Goal: Task Accomplishment & Management: Manage account settings

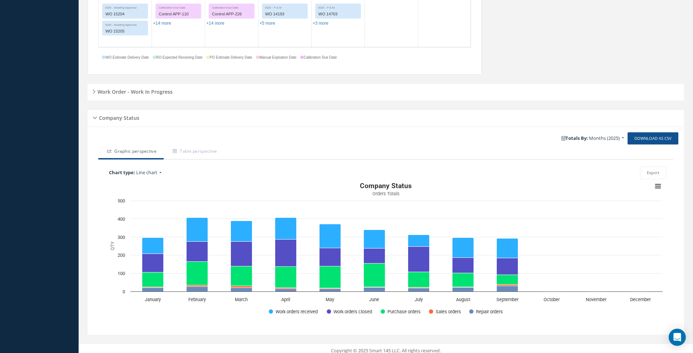
scroll to position [462, 0]
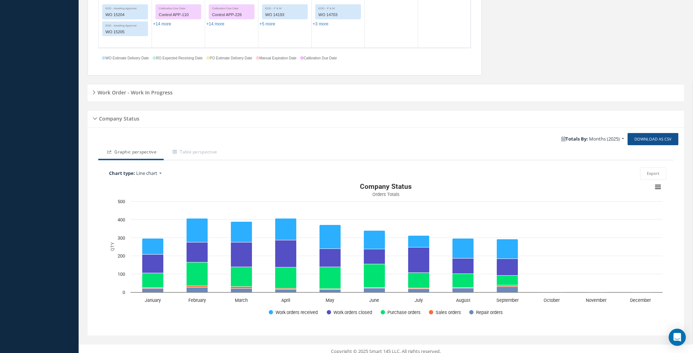
drag, startPoint x: 107, startPoint y: 90, endPoint x: 111, endPoint y: 91, distance: 4.2
click at [108, 90] on h5 "Work Order - Work In Progress" at bounding box center [133, 91] width 77 height 9
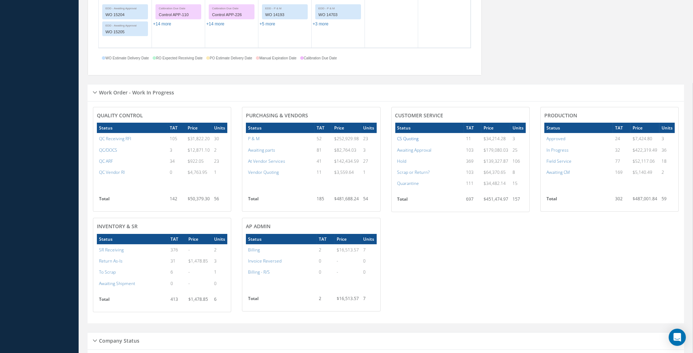
click at [407, 138] on a=4&excludeInternalCustomer=false&excludeInvoicedOrClosed=true&&filtersHidded"] "CS Quoting" at bounding box center [407, 138] width 21 height 6
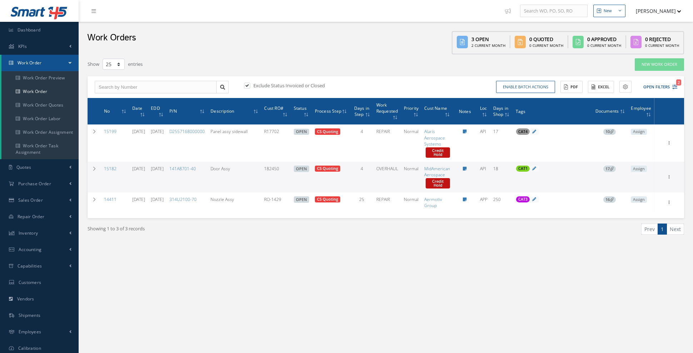
select select "25"
click at [109, 167] on link "15182" at bounding box center [110, 168] width 13 height 6
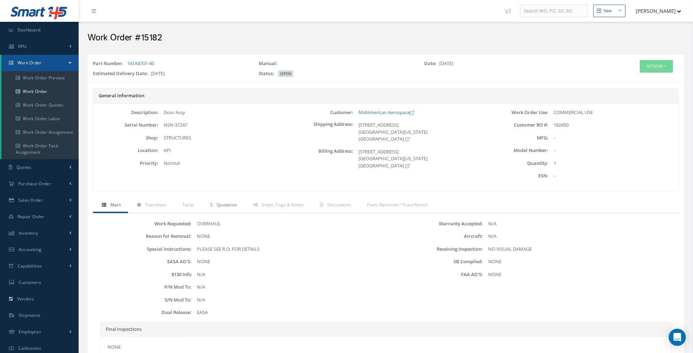
click at [233, 204] on span "Quotation" at bounding box center [227, 205] width 21 height 6
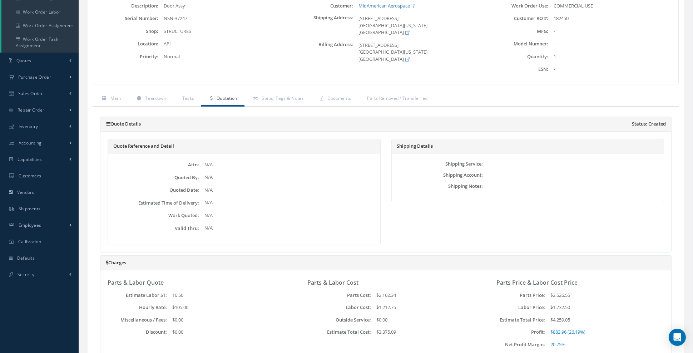
scroll to position [106, 0]
click at [339, 100] on link "Documents" at bounding box center [334, 99] width 47 height 15
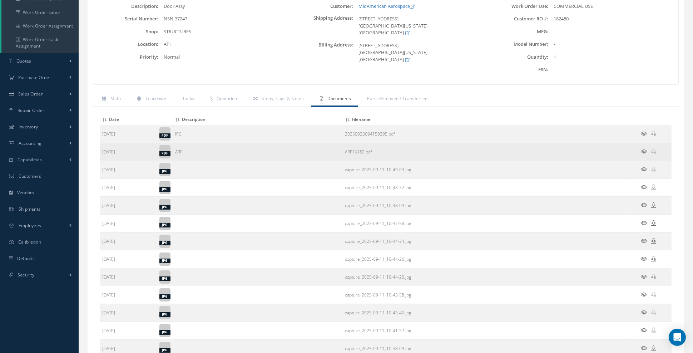
click at [643, 149] on icon at bounding box center [644, 151] width 6 height 5
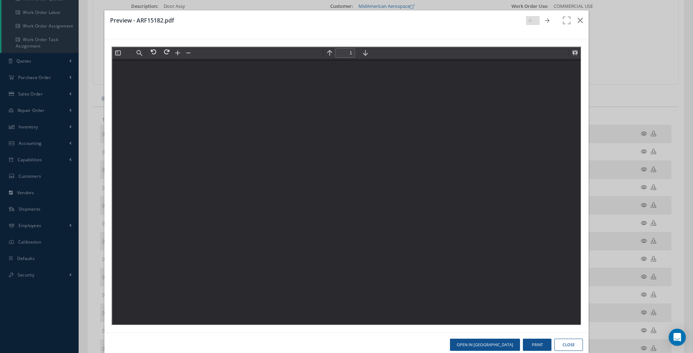
scroll to position [0, 0]
click at [574, 53] on button at bounding box center [574, 52] width 10 height 10
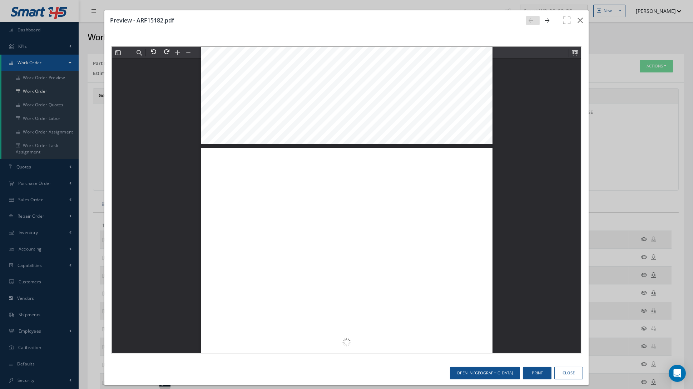
type input "3"
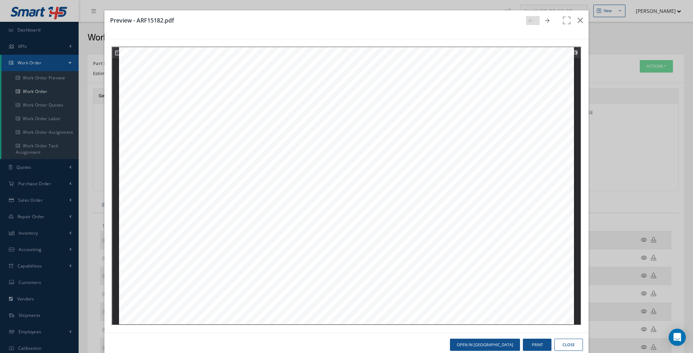
scroll to position [1223, 0]
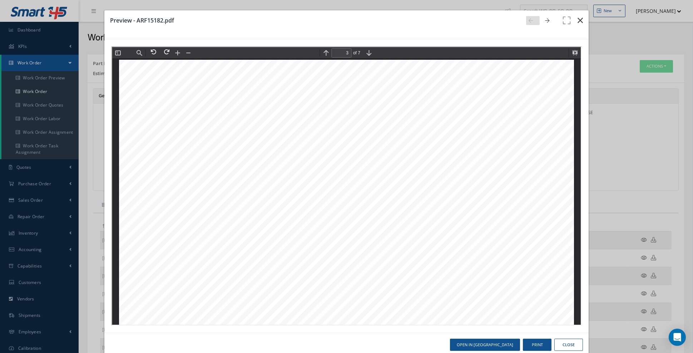
click at [582, 19] on icon "button" at bounding box center [579, 20] width 5 height 9
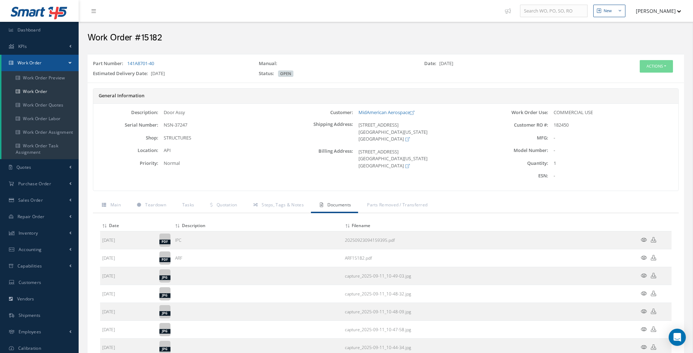
click at [644, 237] on icon at bounding box center [644, 239] width 6 height 5
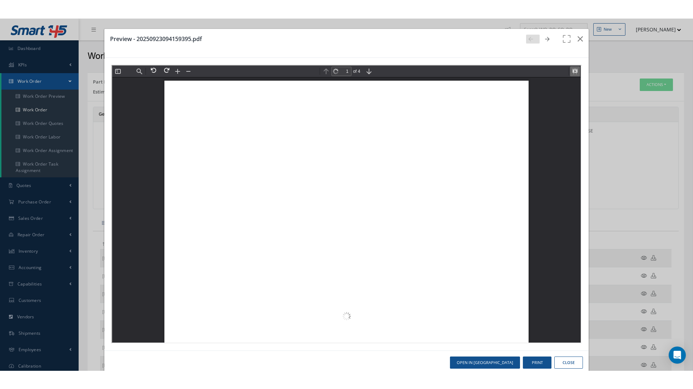
scroll to position [3, 0]
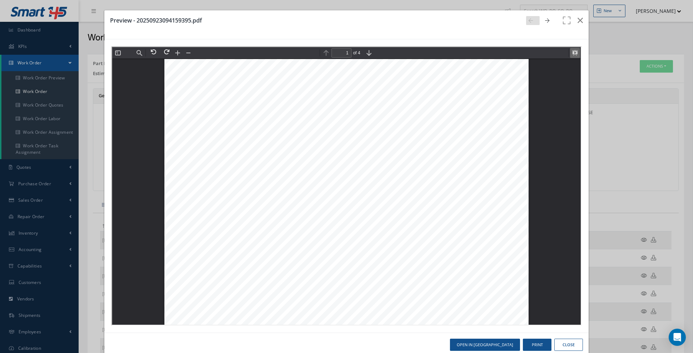
click at [576, 55] on button at bounding box center [574, 52] width 10 height 10
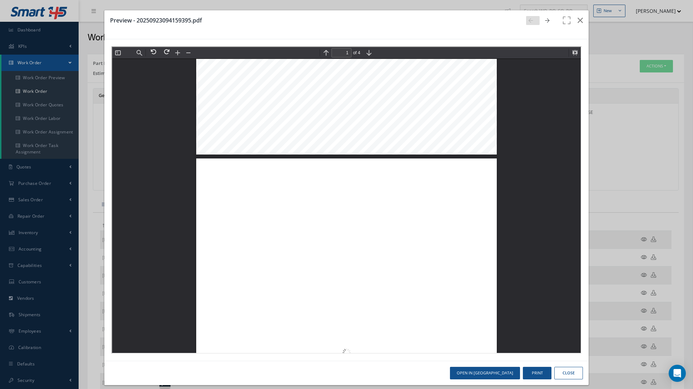
scroll to position [0, 0]
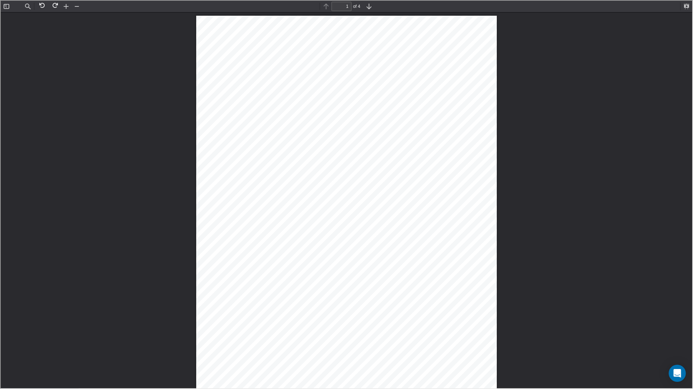
type input "2"
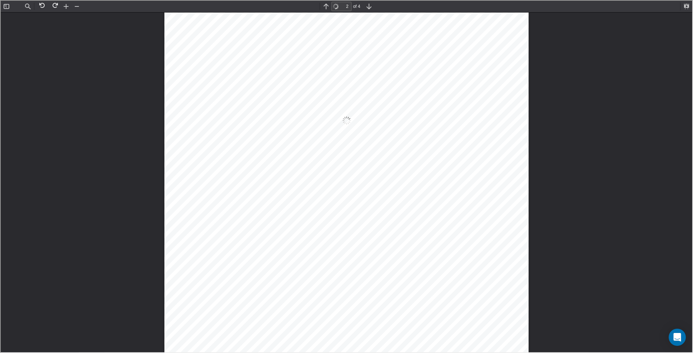
scroll to position [478, 0]
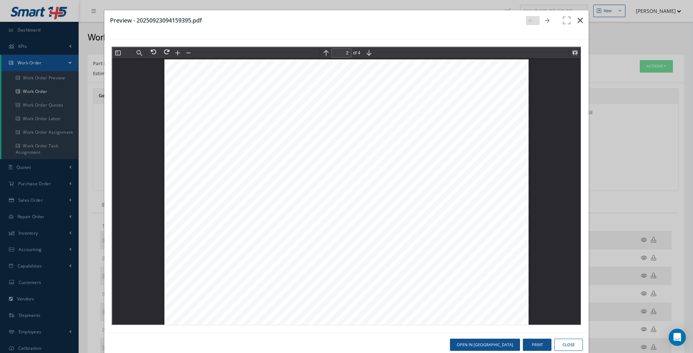
click at [582, 20] on icon "button" at bounding box center [579, 20] width 5 height 9
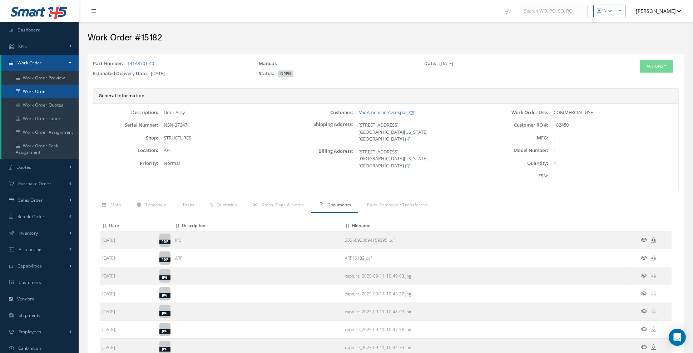
click at [43, 89] on link "Work Order" at bounding box center [39, 92] width 77 height 14
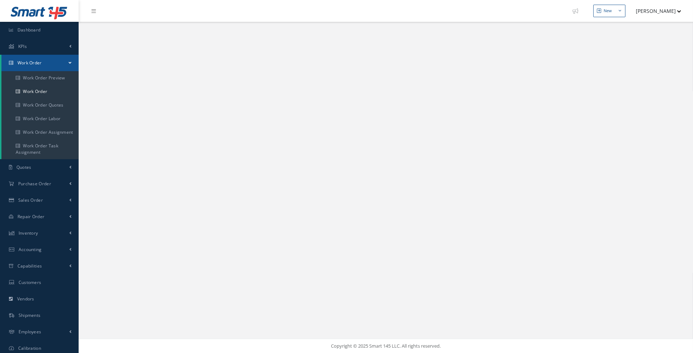
select select "25"
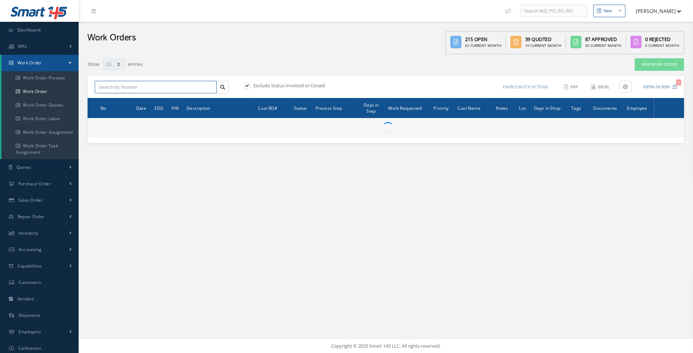
click at [172, 89] on input "text" at bounding box center [156, 87] width 122 height 13
click at [174, 88] on input "text" at bounding box center [156, 87] width 122 height 13
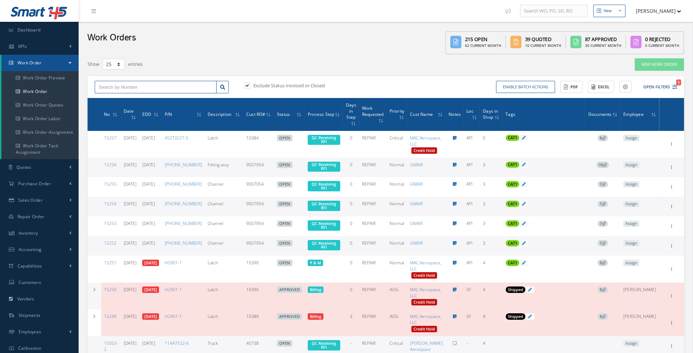
click at [174, 88] on input "text" at bounding box center [156, 87] width 122 height 13
type input "15188"
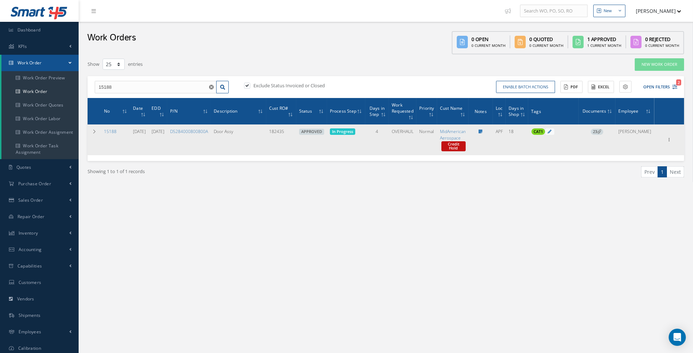
click at [603, 133] on span "23" at bounding box center [597, 132] width 13 height 6
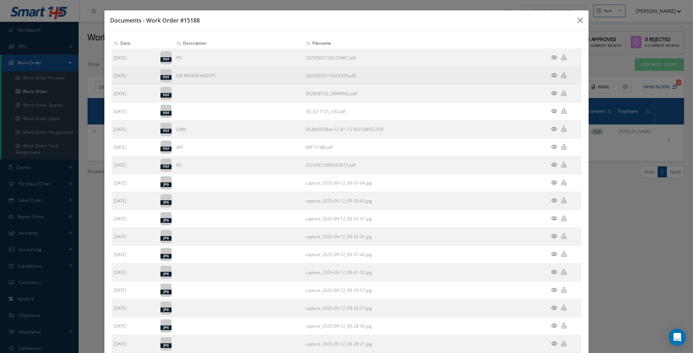
click at [555, 74] on icon at bounding box center [554, 75] width 6 height 5
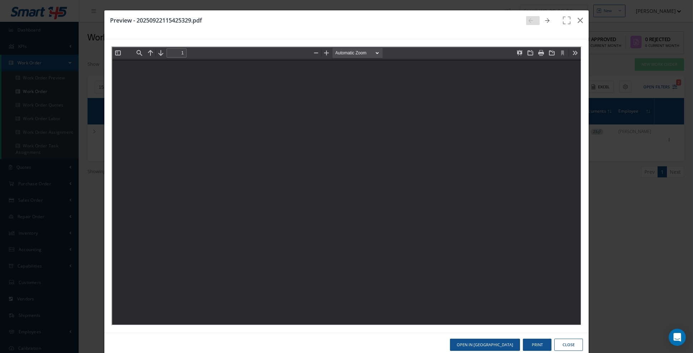
type input "0"
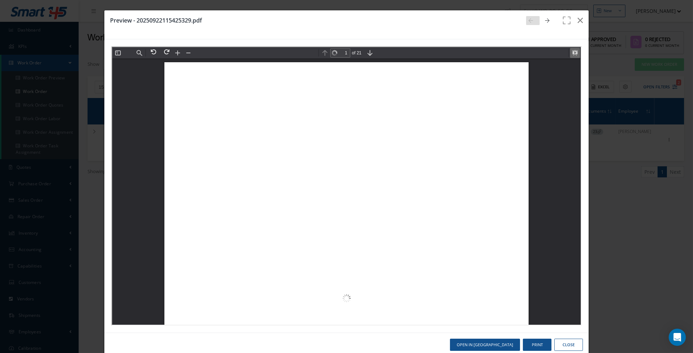
scroll to position [3, 0]
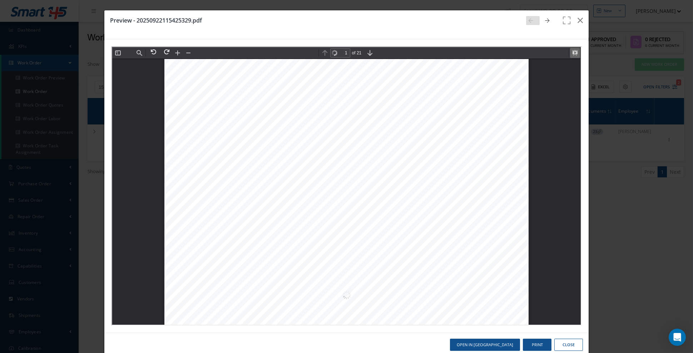
click at [573, 52] on button at bounding box center [574, 52] width 10 height 10
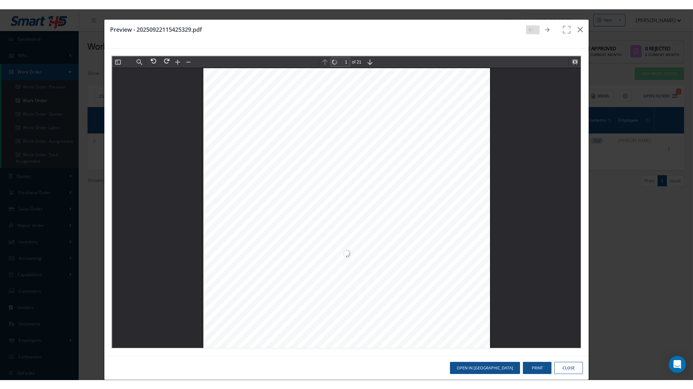
scroll to position [0, 0]
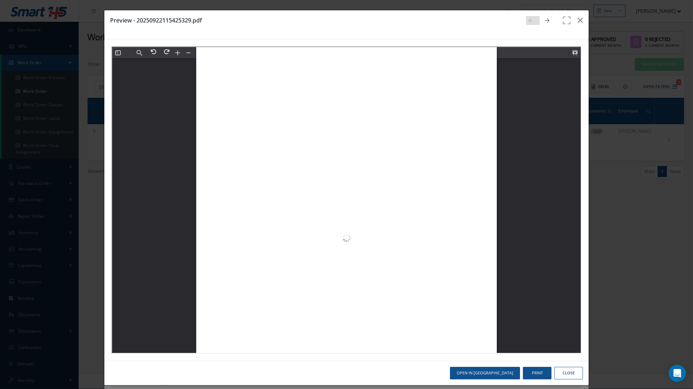
scroll to position [5408, 0]
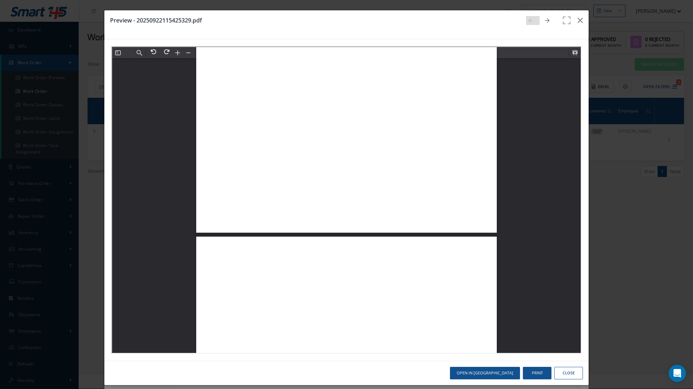
type input "8"
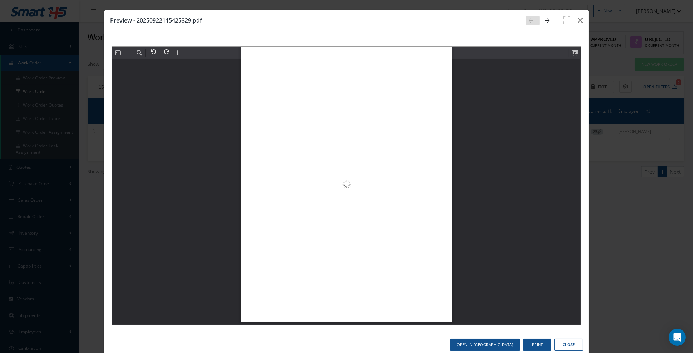
scroll to position [3328, 0]
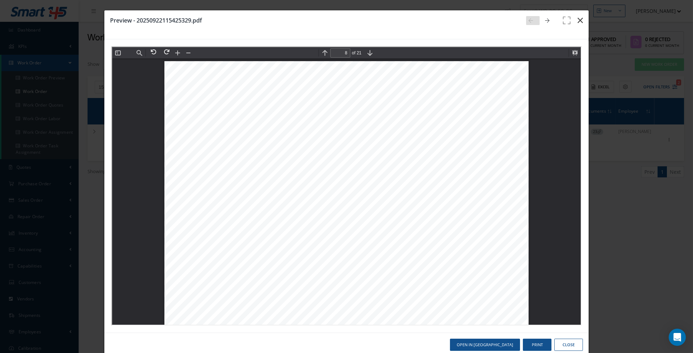
click at [581, 22] on icon "button" at bounding box center [579, 20] width 5 height 9
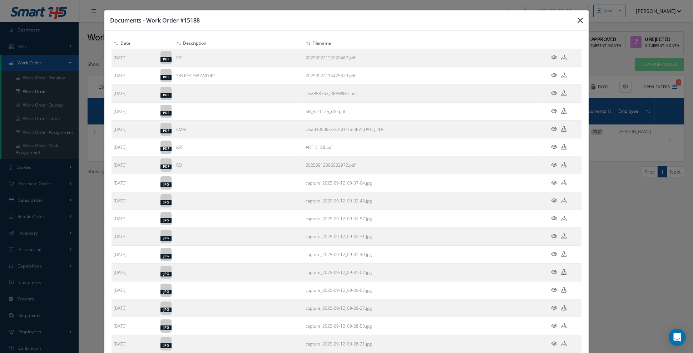
drag, startPoint x: 582, startPoint y: 18, endPoint x: 581, endPoint y: 23, distance: 4.9
click at [582, 19] on icon "button" at bounding box center [579, 20] width 5 height 9
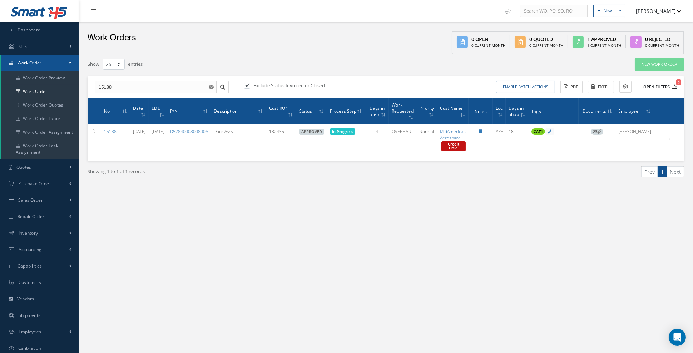
click at [676, 88] on icon "2" at bounding box center [674, 86] width 5 height 5
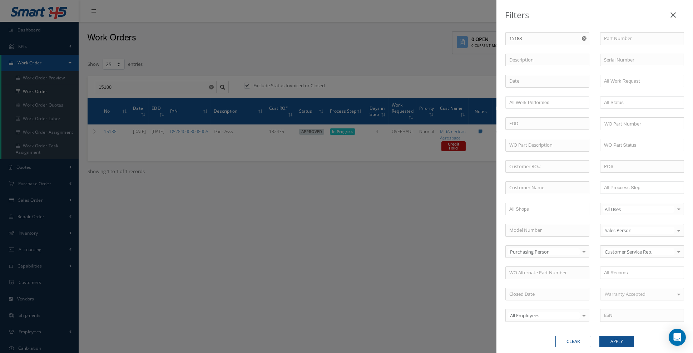
click at [585, 40] on use "Reset" at bounding box center [584, 38] width 5 height 5
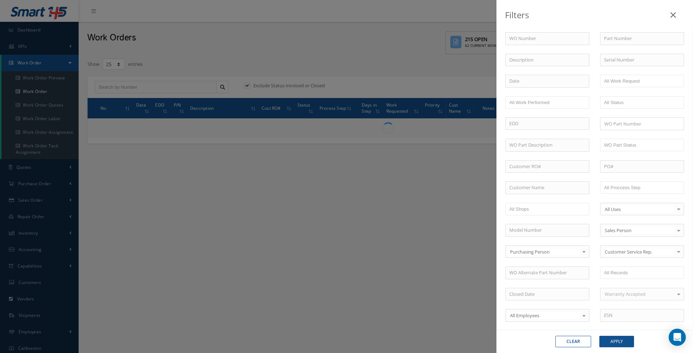
click at [653, 184] on ul "All Proccess Step" at bounding box center [642, 187] width 84 height 13
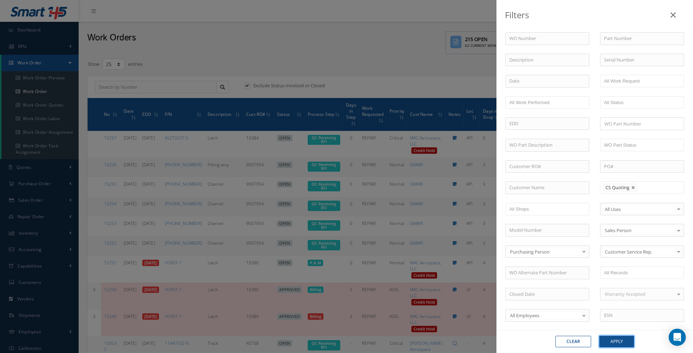
click at [618, 346] on button "Apply" at bounding box center [616, 341] width 35 height 11
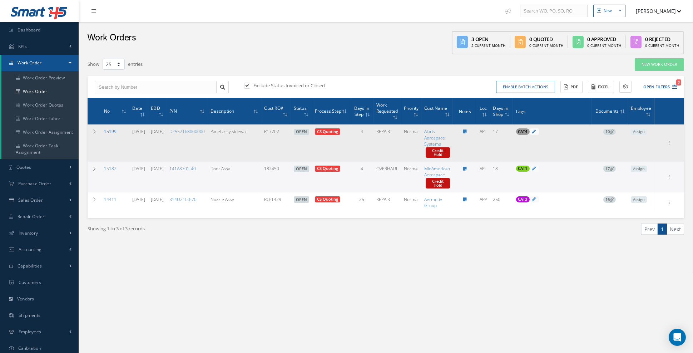
click at [110, 130] on link "15199" at bounding box center [110, 131] width 13 height 6
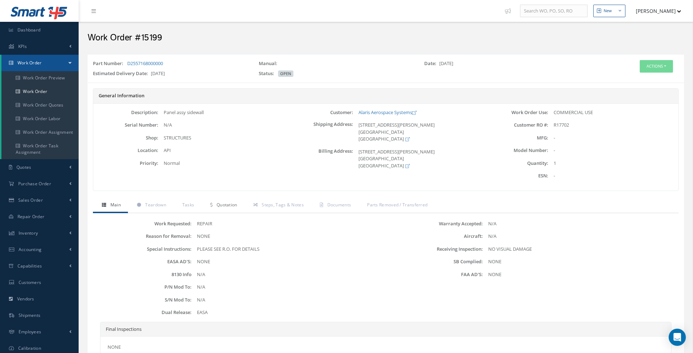
click at [224, 203] on span "Quotation" at bounding box center [227, 205] width 21 height 6
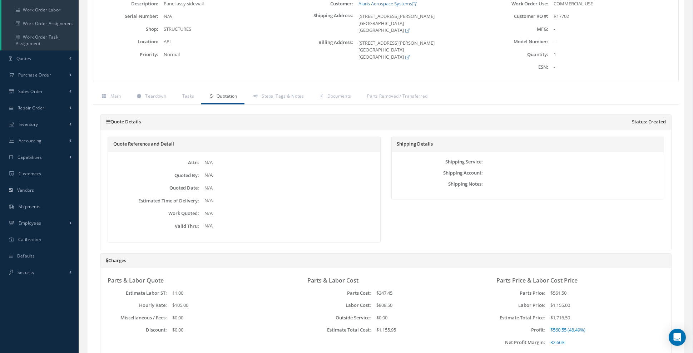
scroll to position [105, 0]
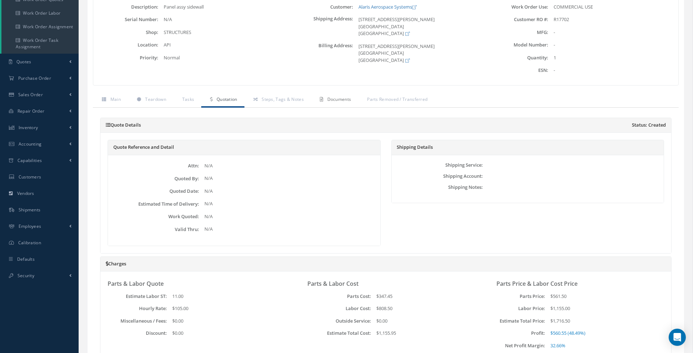
click at [338, 103] on link "Documents" at bounding box center [334, 100] width 47 height 15
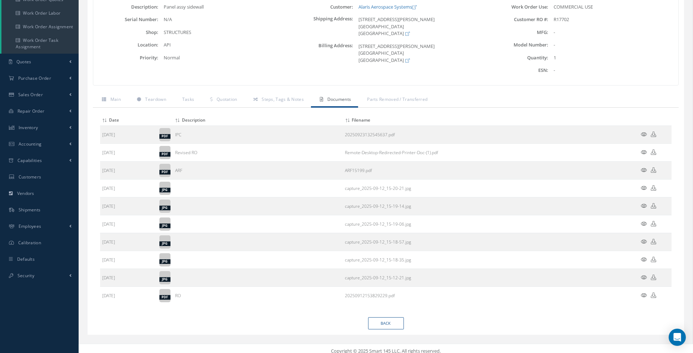
scroll to position [0, 0]
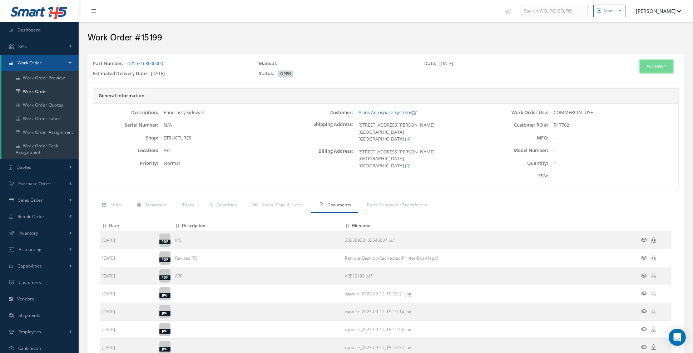
click at [671, 61] on button "Actions" at bounding box center [656, 66] width 33 height 13
click at [646, 81] on link "Edit" at bounding box center [644, 80] width 57 height 10
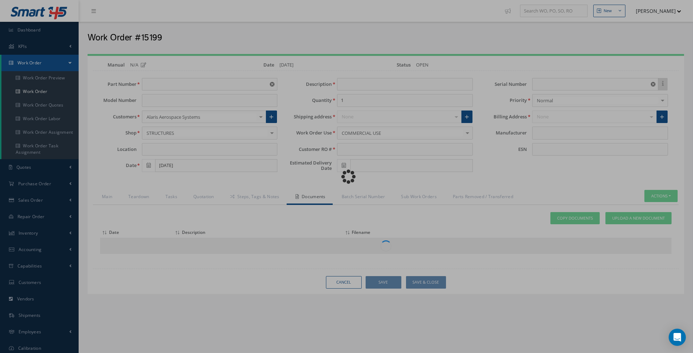
type input "D2557168000000"
type input "API"
type input "[DATE]"
type input "Panel assy sidewall"
type input "R17702"
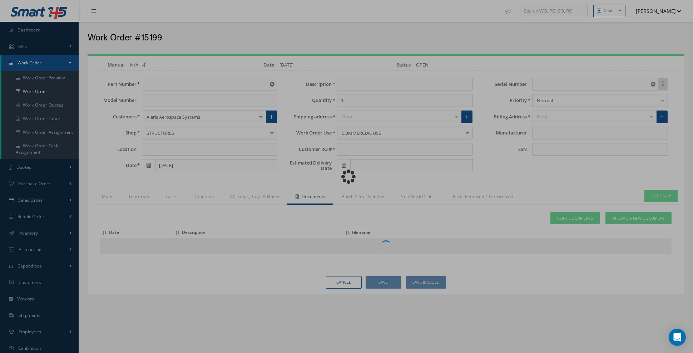
type input "10/22/2025"
type input "N/A"
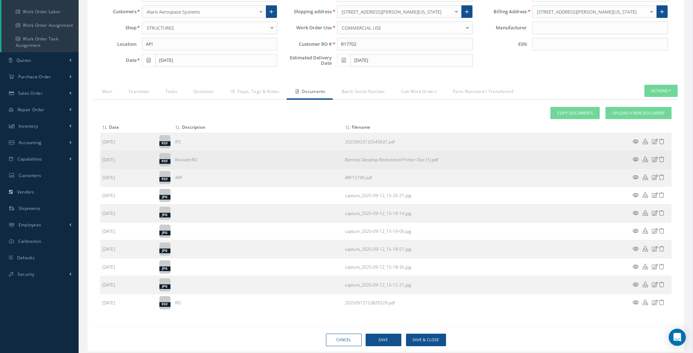
scroll to position [123, 0]
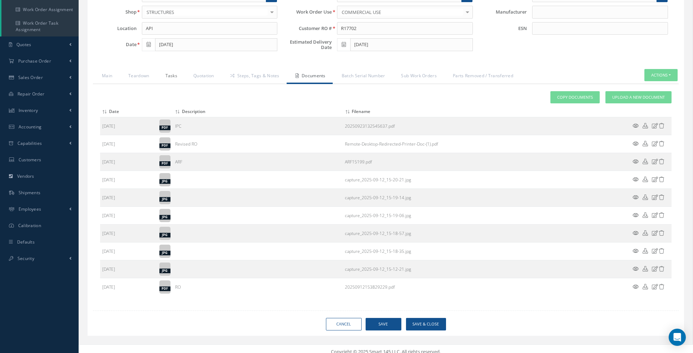
click at [170, 70] on link "Tasks" at bounding box center [171, 76] width 28 height 15
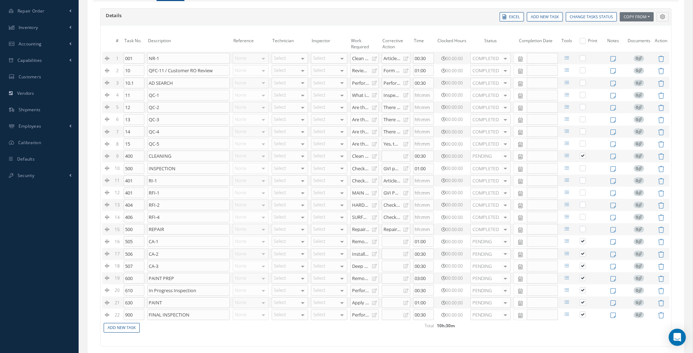
scroll to position [0, 0]
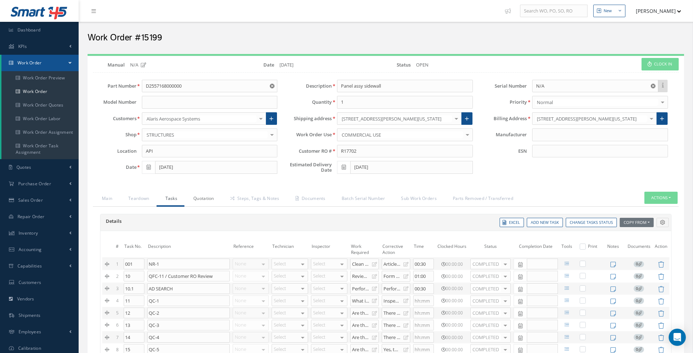
click at [209, 194] on link "Quotation" at bounding box center [202, 199] width 37 height 15
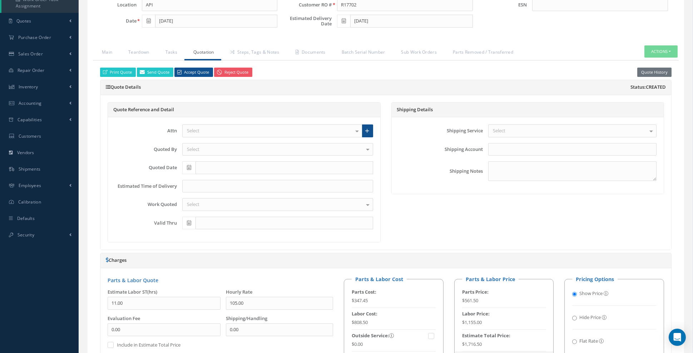
scroll to position [119, 0]
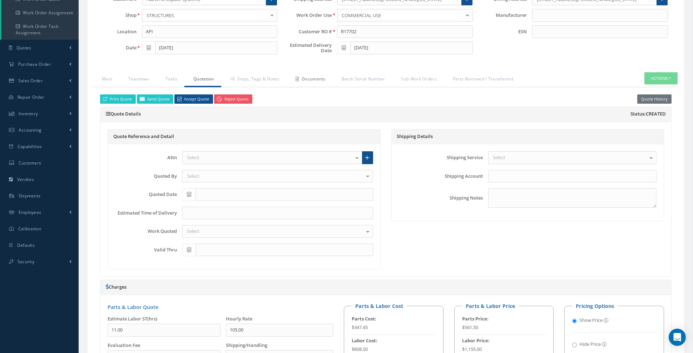
click at [316, 75] on link "Documents" at bounding box center [310, 79] width 46 height 15
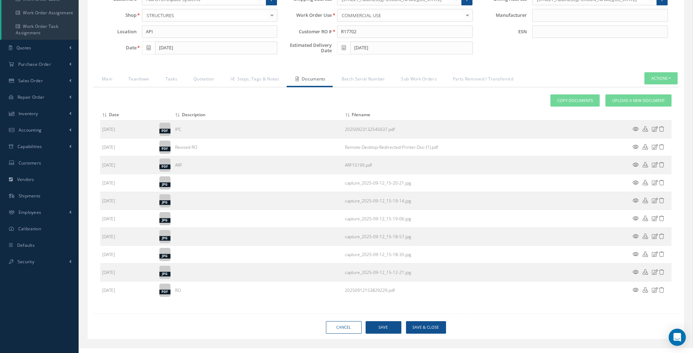
click at [635, 162] on icon at bounding box center [636, 164] width 6 height 5
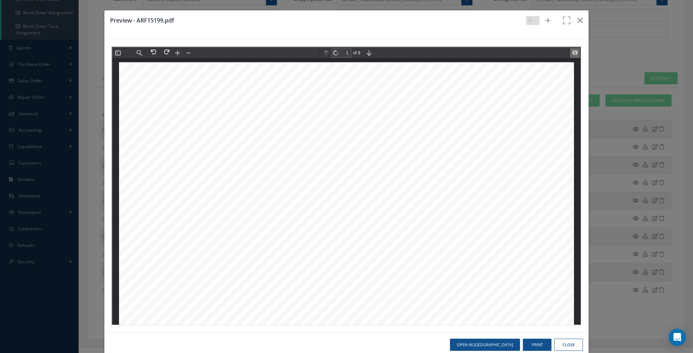
scroll to position [3, 0]
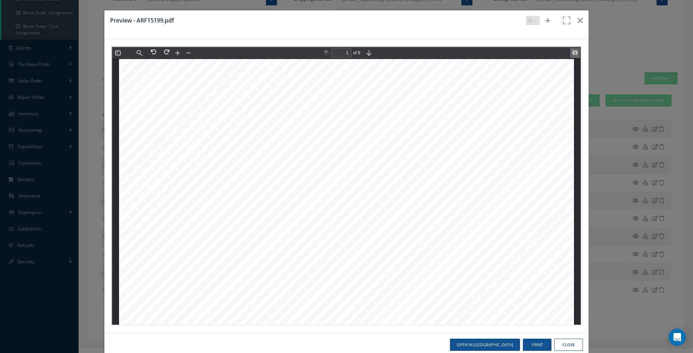
click at [576, 53] on button at bounding box center [574, 52] width 10 height 10
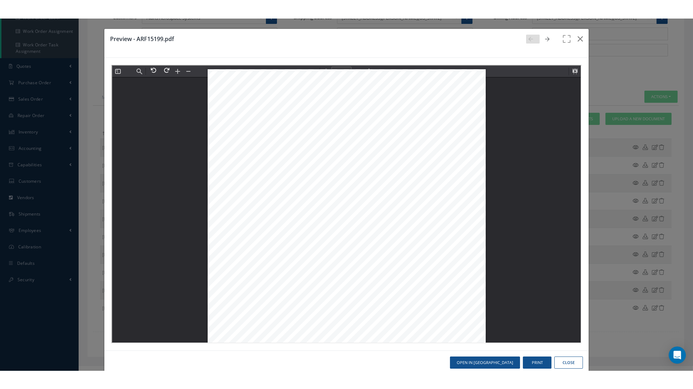
scroll to position [0, 0]
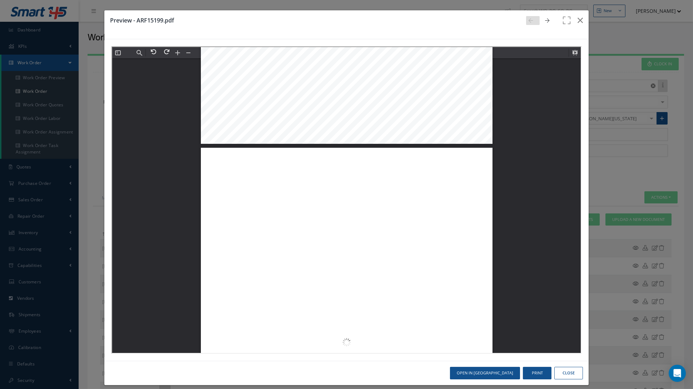
type input "3"
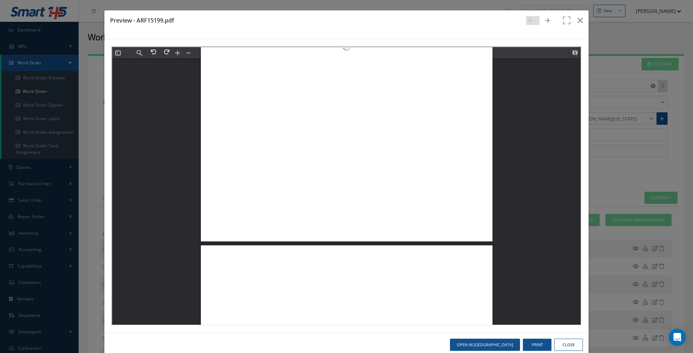
scroll to position [1223, 0]
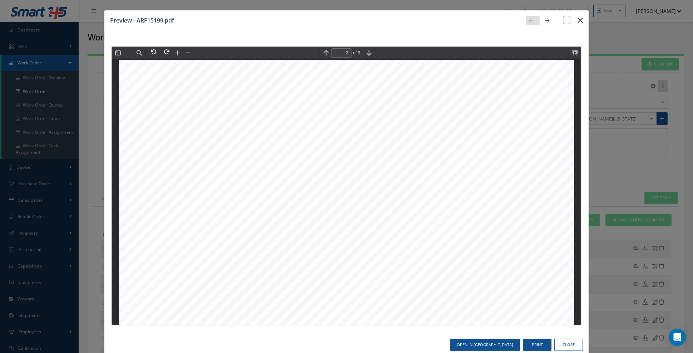
click at [581, 18] on icon "button" at bounding box center [579, 20] width 5 height 9
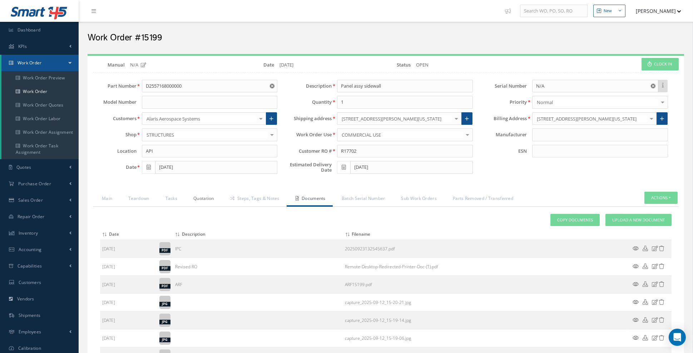
click at [203, 198] on link "Quotation" at bounding box center [202, 199] width 37 height 15
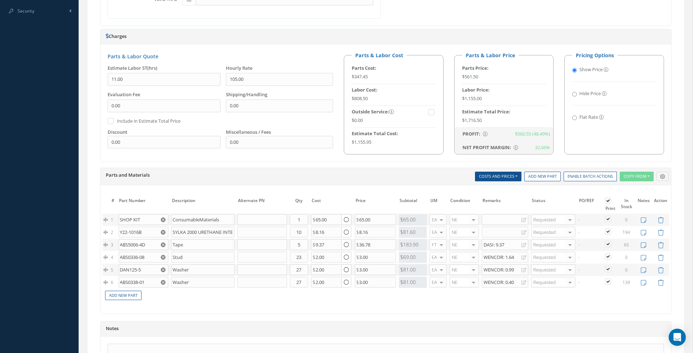
scroll to position [383, 0]
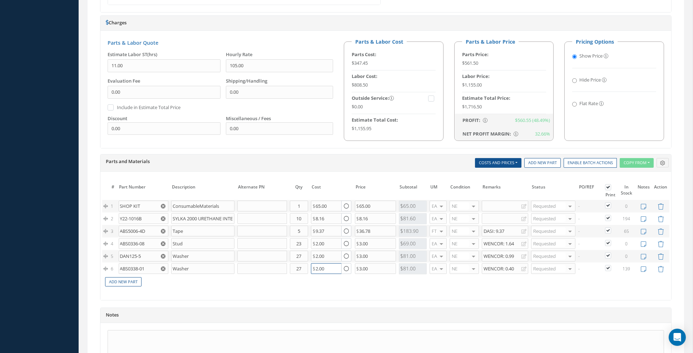
drag, startPoint x: 326, startPoint y: 263, endPoint x: 223, endPoint y: 273, distance: 103.4
click at [224, 273] on tbody "1 SHOP KIT ConsumableMaterials Part Number Description Qty in Stock Master Cost…" at bounding box center [385, 243] width 567 height 87
type input "1.98"
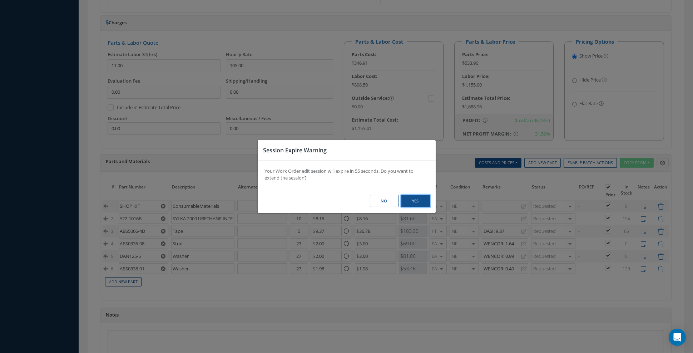
click at [418, 207] on button "Yes" at bounding box center [415, 201] width 29 height 13
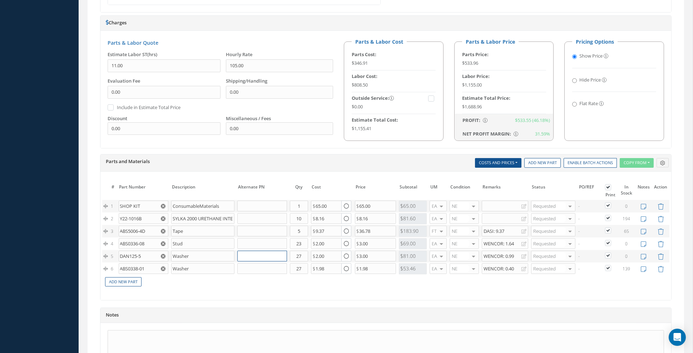
click at [263, 250] on input "text" at bounding box center [262, 255] width 50 height 11
click at [264, 250] on input "text" at bounding box center [262, 255] width 50 height 11
click at [143, 250] on input "DAN125-5" at bounding box center [144, 255] width 50 height 11
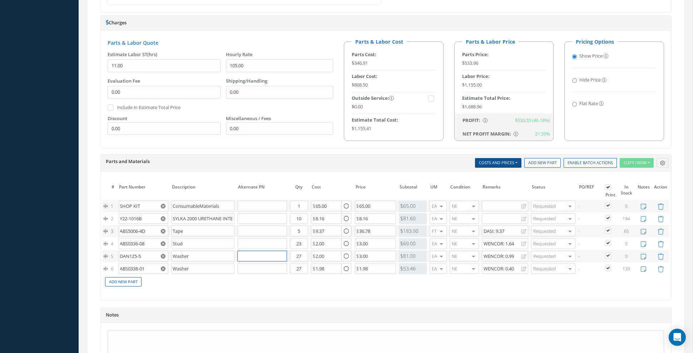
click at [244, 250] on input "text" at bounding box center [262, 255] width 50 height 11
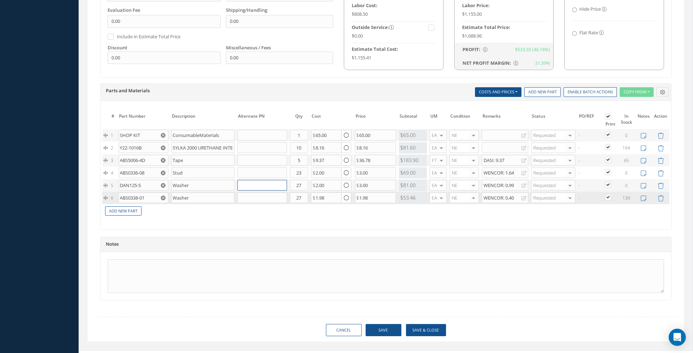
scroll to position [457, 0]
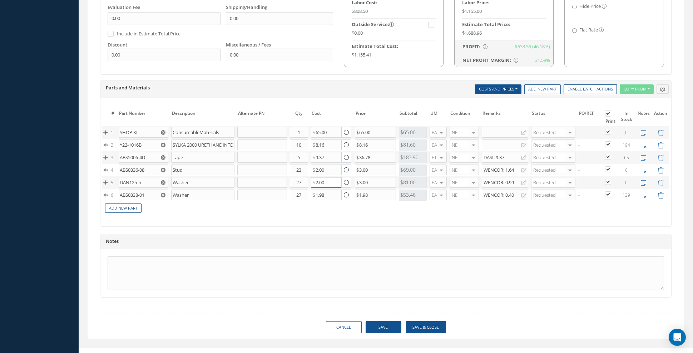
drag, startPoint x: 325, startPoint y: 179, endPoint x: 279, endPoint y: 173, distance: 46.5
click at [278, 176] on tr "5 DAN125-5 DAN125-5 Washer Washer Part Number Description Qty in Stock Master C…" at bounding box center [385, 182] width 567 height 13
type input "1.98"
drag, startPoint x: 336, startPoint y: 160, endPoint x: 305, endPoint y: 163, distance: 31.6
click at [307, 164] on tr "4 ABS0336-08 Stud Part Number Description Qty in Stock Master Cost Master Sell …" at bounding box center [385, 170] width 567 height 13
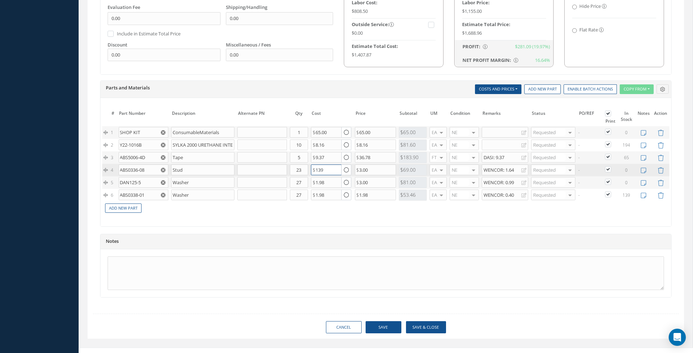
type input "139"
drag, startPoint x: 377, startPoint y: 163, endPoint x: 349, endPoint y: 157, distance: 28.4
click at [349, 164] on tr "4 ABS0336-08 Stud Part Number Description Qty in Stock Master Cost Master Sell …" at bounding box center [385, 170] width 567 height 13
type input "3.008"
click at [331, 164] on input "139" at bounding box center [326, 169] width 31 height 11
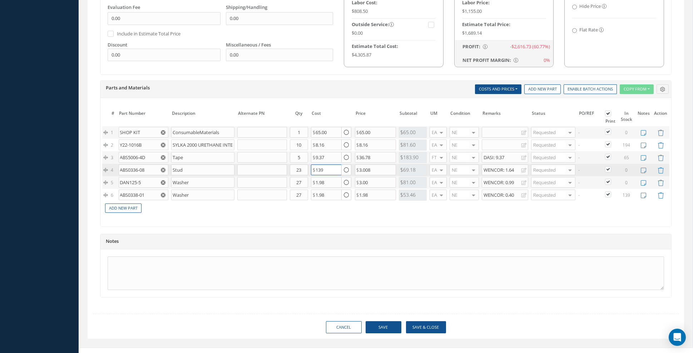
drag, startPoint x: 331, startPoint y: 164, endPoint x: 299, endPoint y: 162, distance: 31.2
click at [300, 164] on tr "4 ABS0336-08 Stud Part Number Description Qty in Stock Master Cost Master Sell …" at bounding box center [385, 170] width 567 height 13
type input "1.98"
drag, startPoint x: 380, startPoint y: 166, endPoint x: 351, endPoint y: 165, distance: 29.7
click at [351, 165] on tr "4 ABS0336-08 Stud Part Number Description Qty in Stock Master Cost Master Sell …" at bounding box center [385, 170] width 567 height 13
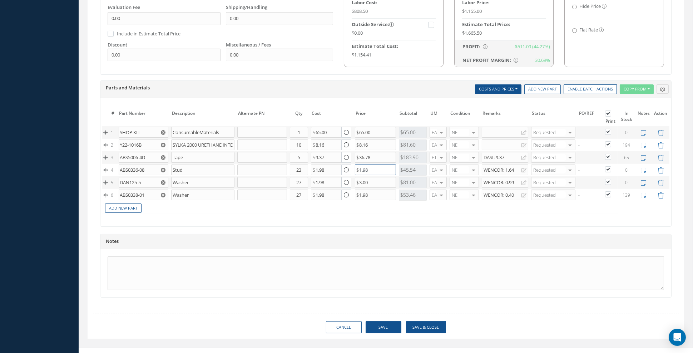
type input "1.98"
drag, startPoint x: 372, startPoint y: 175, endPoint x: 342, endPoint y: 170, distance: 30.2
click at [342, 176] on tr "5 DAN125-5 DAN125-5 Washer Washer Part Number Description Qty in Stock Master C…" at bounding box center [385, 182] width 567 height 13
type input "1.98"
drag, startPoint x: 378, startPoint y: 190, endPoint x: 346, endPoint y: 187, distance: 32.4
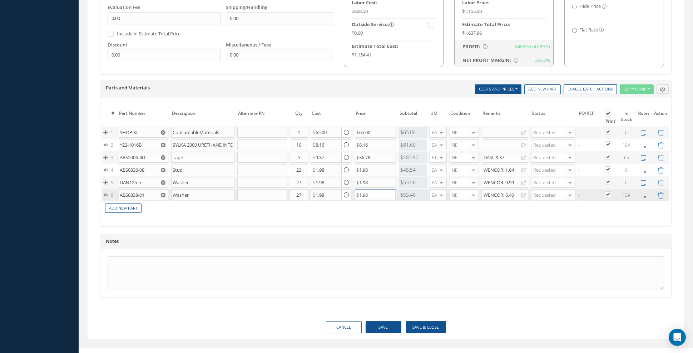
click at [346, 189] on tr "6 ABS0338-01 Washer Part Number Description Qty in Stock Master Cost Master Sel…" at bounding box center [385, 195] width 567 height 13
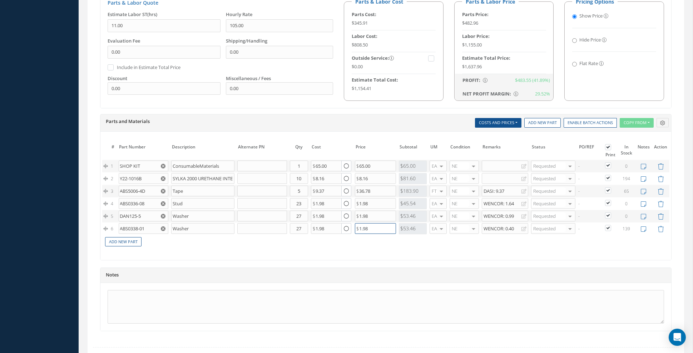
scroll to position [416, 0]
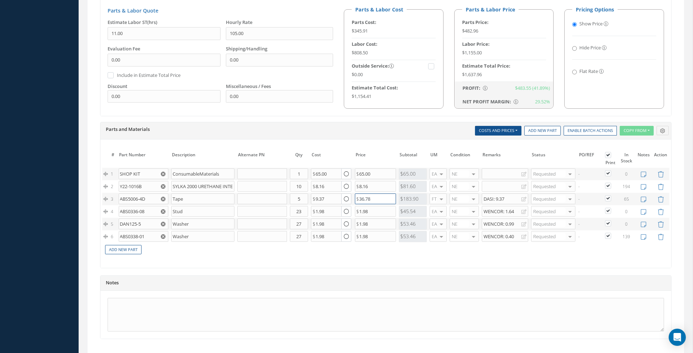
click at [371, 193] on input "36.78" at bounding box center [375, 198] width 41 height 11
drag, startPoint x: 373, startPoint y: 190, endPoint x: 354, endPoint y: 188, distance: 18.7
click at [354, 193] on td "36.78" at bounding box center [375, 199] width 44 height 13
drag, startPoint x: 149, startPoint y: 193, endPoint x: 113, endPoint y: 192, distance: 36.1
click at [111, 193] on tr "3 ABS5006-4D Tape Part Number Description Qty in Stock Master Cost Master Sell …" at bounding box center [385, 199] width 567 height 13
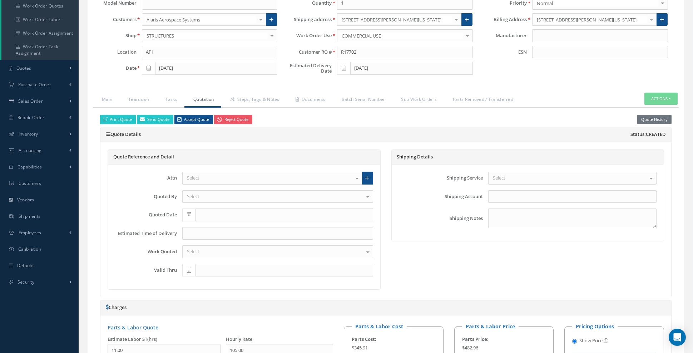
scroll to position [0, 0]
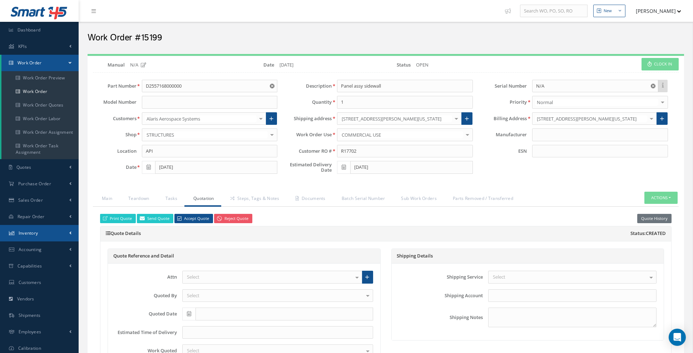
click at [38, 233] on span "Inventory" at bounding box center [29, 233] width 20 height 6
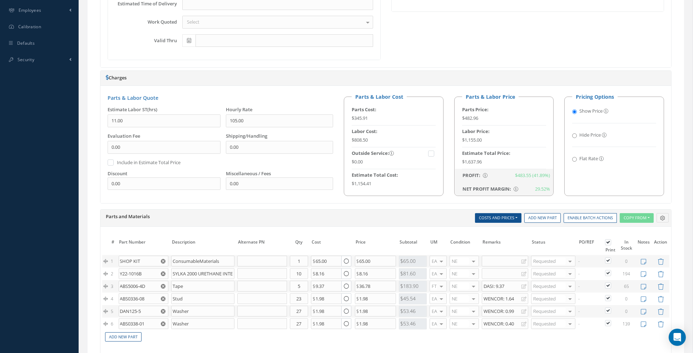
scroll to position [401, 0]
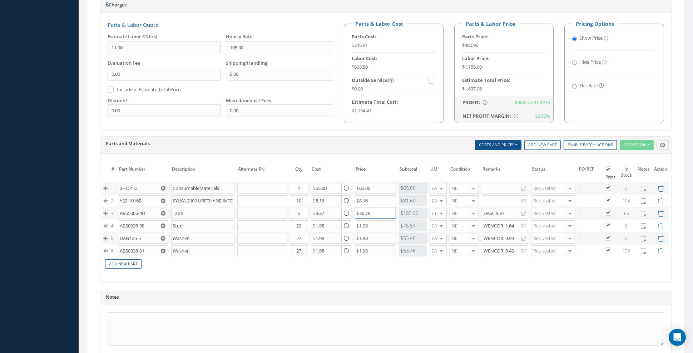
drag, startPoint x: 376, startPoint y: 203, endPoint x: 347, endPoint y: 200, distance: 28.8
click at [348, 207] on tr "3 ABS5006-4D ABS5006-4D Tape Tape Part Number Description Qty in Stock Master C…" at bounding box center [385, 213] width 567 height 13
type input "1"
drag, startPoint x: 376, startPoint y: 204, endPoint x: 367, endPoint y: 232, distance: 29.3
click at [353, 207] on tr "3 ABS5006-4D ABS5006-4D Tape Tape Part Number Description Qty in Stock Master C…" at bounding box center [385, 213] width 567 height 13
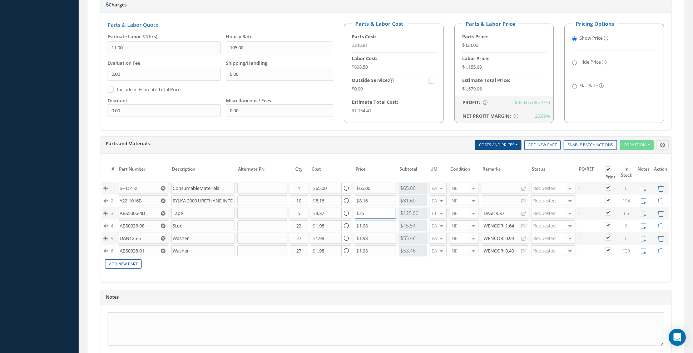
drag, startPoint x: 378, startPoint y: 210, endPoint x: 346, endPoint y: 204, distance: 32.4
click at [346, 207] on tr "3 ABS5006-4D ABS5006-4D Tape Tape Part Number Description Qty in Stock Master C…" at bounding box center [385, 213] width 567 height 13
click at [394, 290] on div "Notes" at bounding box center [385, 297] width 571 height 15
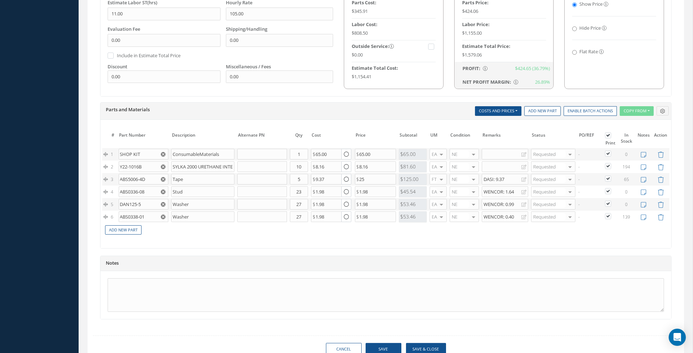
scroll to position [457, 0]
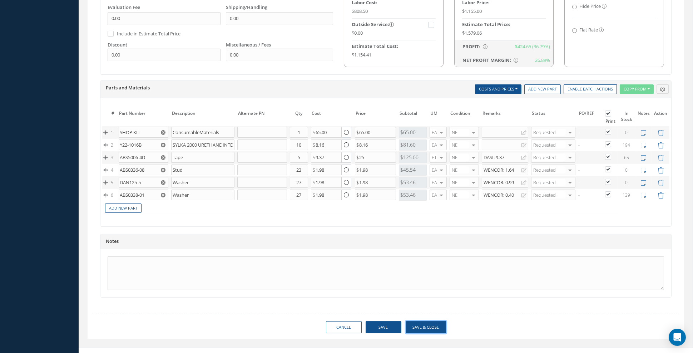
click at [437, 321] on button "Save & Close" at bounding box center [426, 327] width 40 height 13
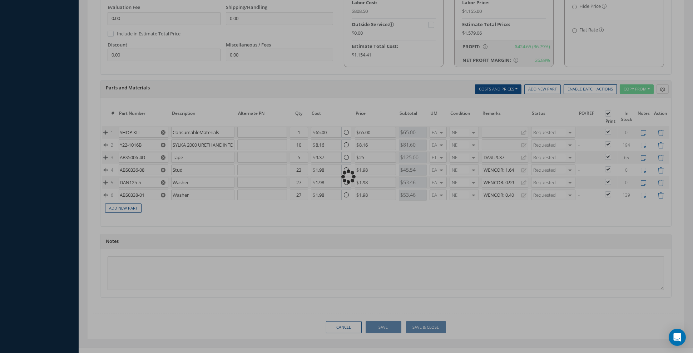
type input "25.00"
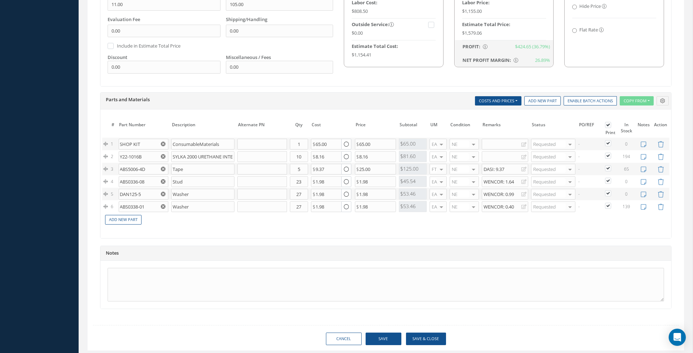
scroll to position [468, 0]
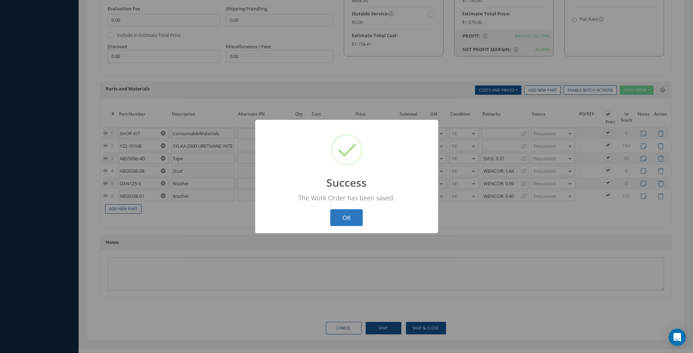
click at [343, 217] on button "OK" at bounding box center [346, 217] width 33 height 17
select select "25"
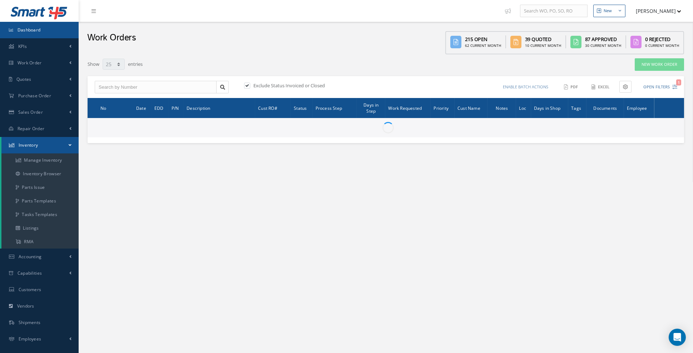
click at [34, 27] on span "Dashboard" at bounding box center [29, 30] width 23 height 6
